Goal: Find specific page/section: Find specific page/section

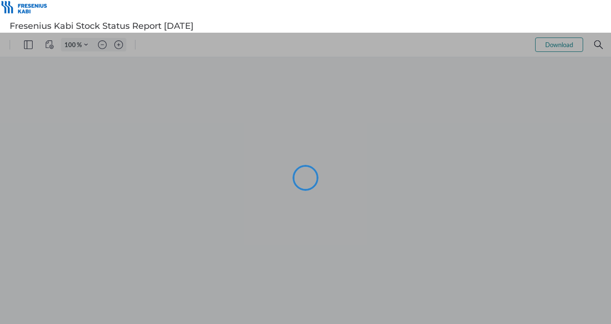
type input "63"
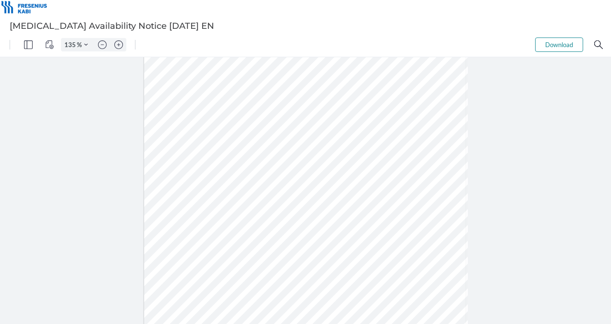
type input "160"
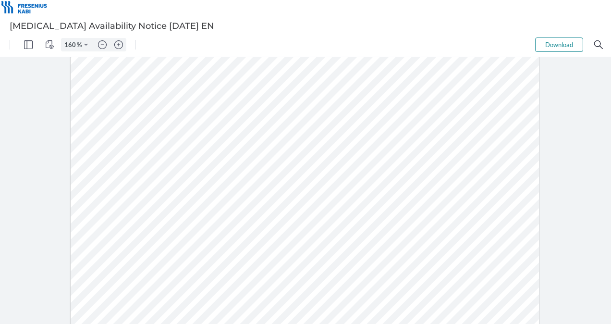
drag, startPoint x: 141, startPoint y: 241, endPoint x: 112, endPoint y: 246, distance: 29.3
click at [112, 246] on div at bounding box center [305, 194] width 468 height 606
